Goal: Task Accomplishment & Management: Manage account settings

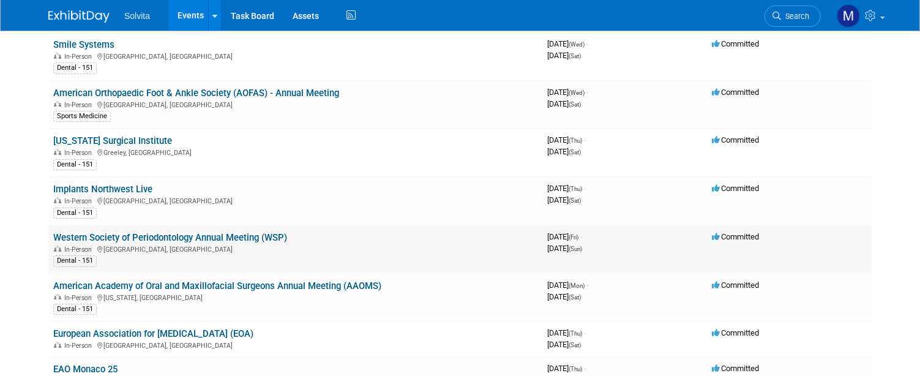
scroll to position [367, 0]
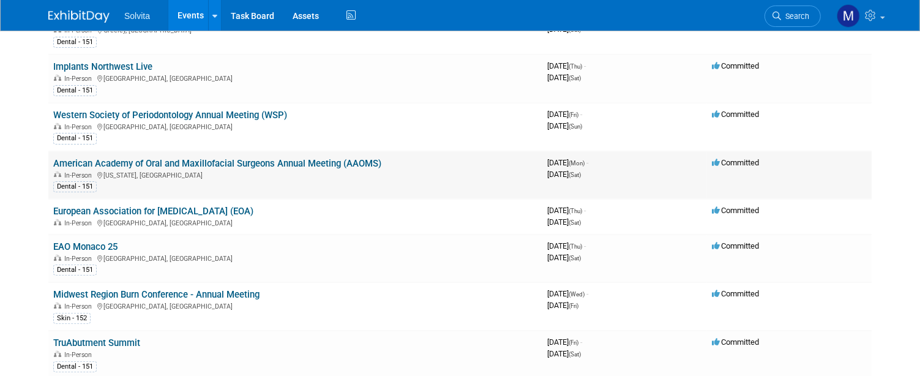
click at [197, 160] on link "American Academy of Oral and Maxillofacial Surgeons Annual Meeting (AAOMS)" at bounding box center [217, 163] width 328 height 11
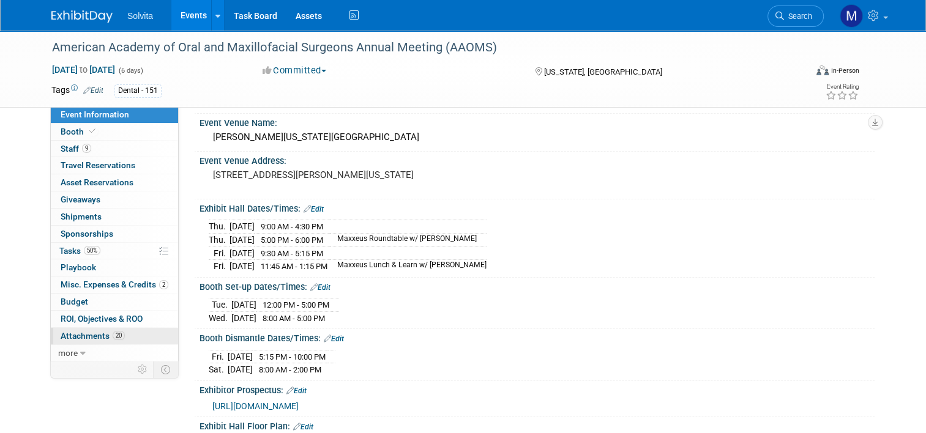
scroll to position [61, 0]
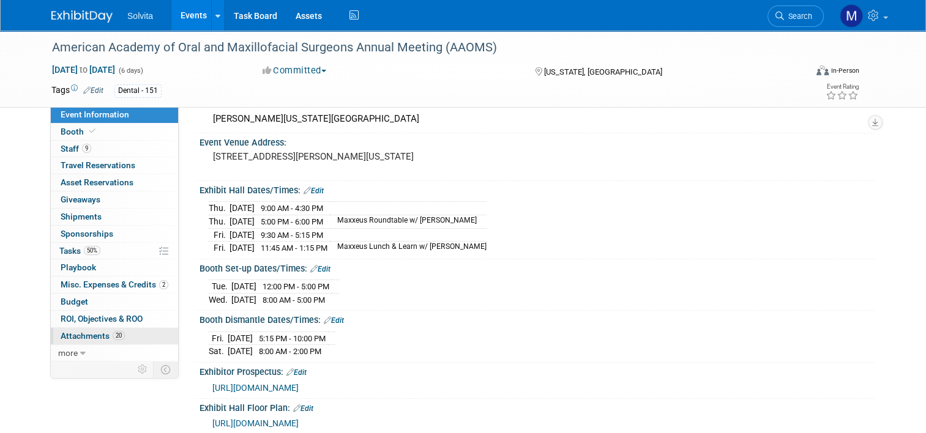
click at [89, 337] on span "Attachments 20" at bounding box center [93, 336] width 64 height 10
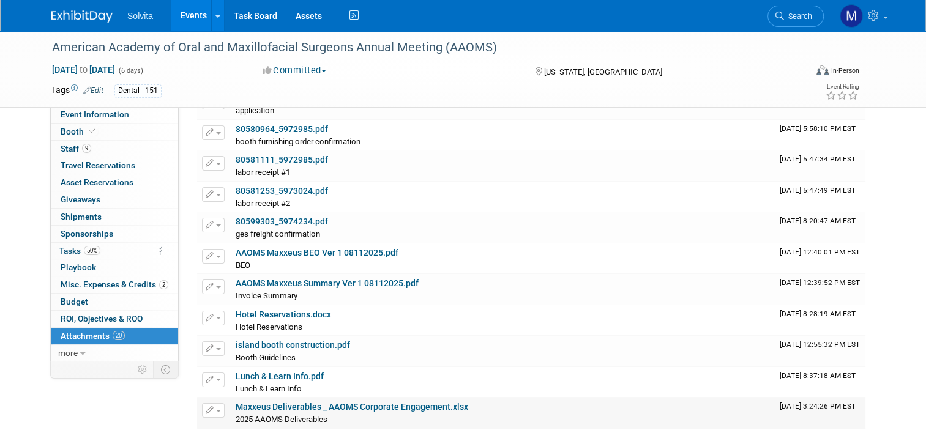
scroll to position [0, 0]
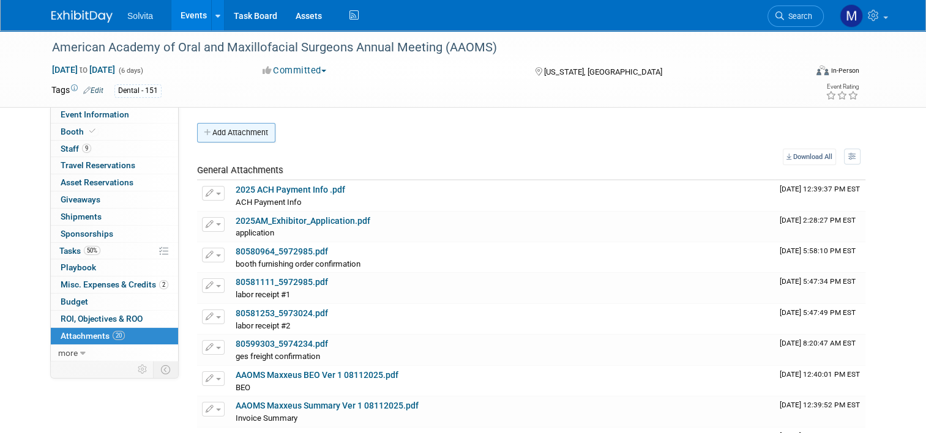
click at [239, 133] on button "Add Attachment" at bounding box center [236, 133] width 78 height 20
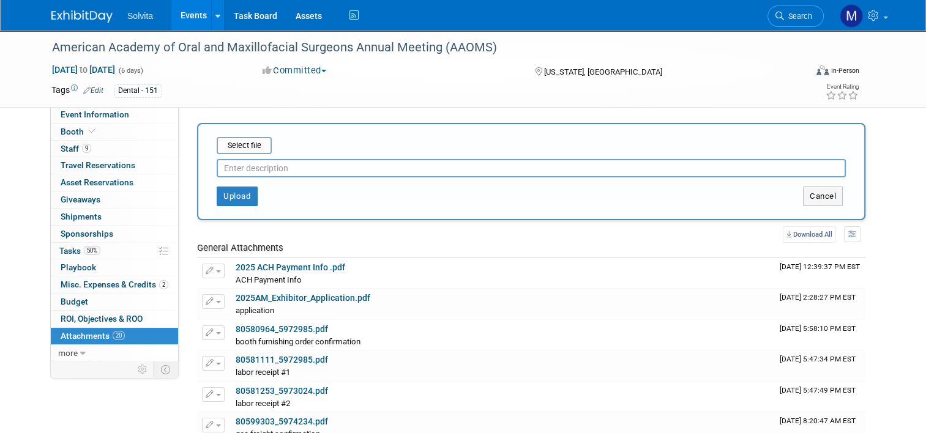
click at [244, 157] on div at bounding box center [531, 165] width 629 height 23
type input "sign labor receipt"
click at [234, 142] on input "file" at bounding box center [198, 145] width 146 height 15
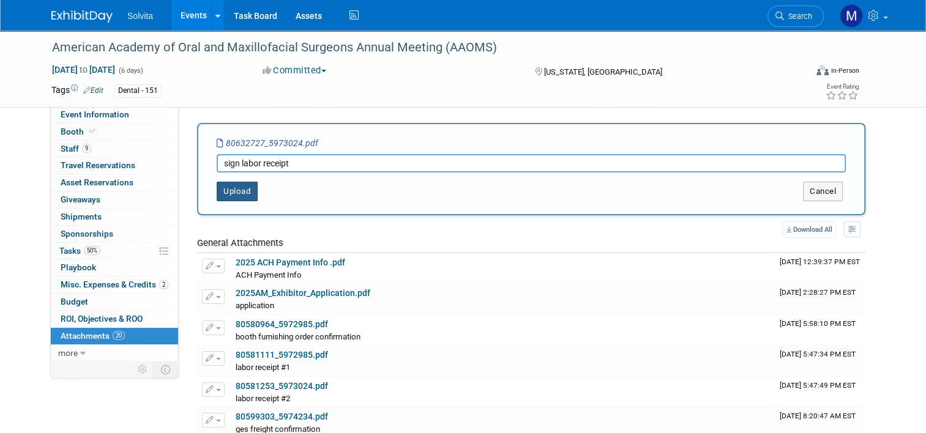
click at [231, 195] on button "Upload" at bounding box center [237, 192] width 41 height 20
